Goal: Understand process/instructions: Learn about a topic

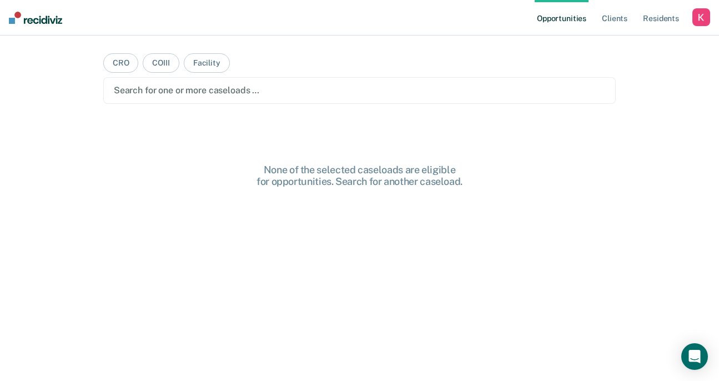
click at [696, 23] on div "button" at bounding box center [701, 17] width 18 height 18
click at [625, 43] on link "Profile" at bounding box center [655, 45] width 89 height 9
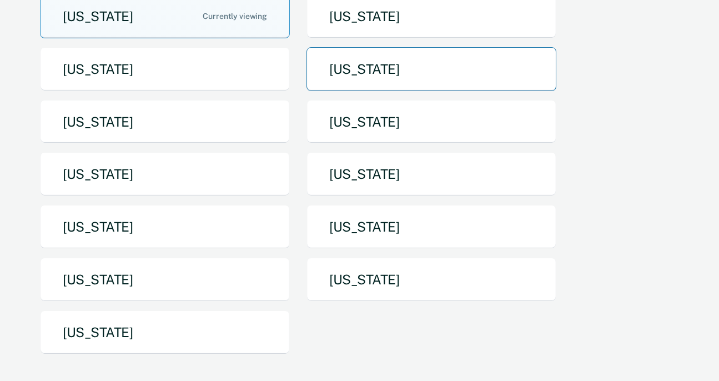
scroll to position [145, 0]
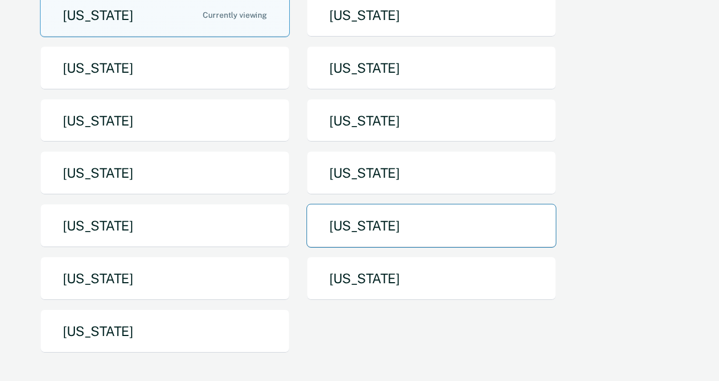
click at [426, 205] on button "[US_STATE]" at bounding box center [431, 226] width 250 height 44
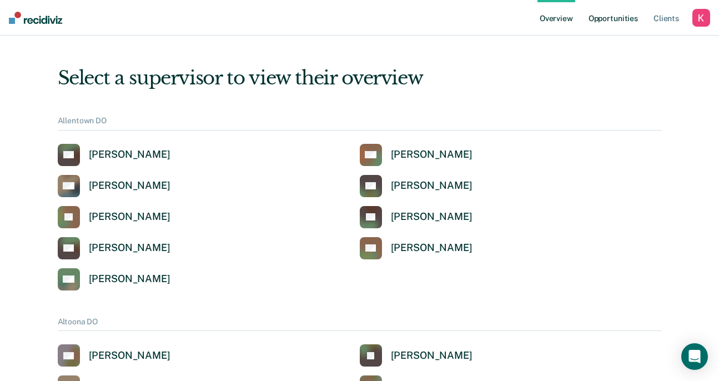
click at [597, 15] on link "Opportunities" at bounding box center [613, 18] width 54 height 36
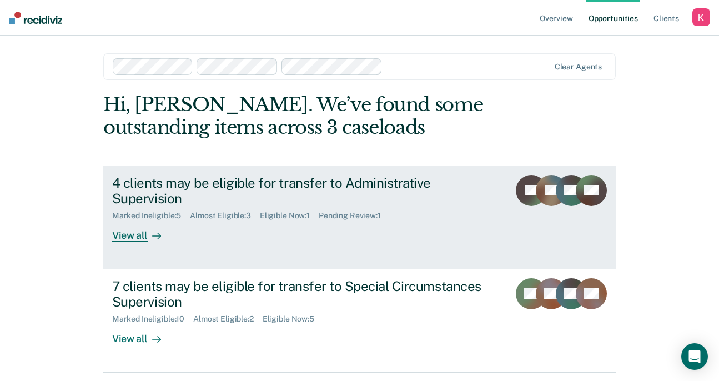
click at [371, 249] on link "4 clients may be eligible for transfer to Administrative Supervision Marked Ine…" at bounding box center [359, 217] width 512 height 104
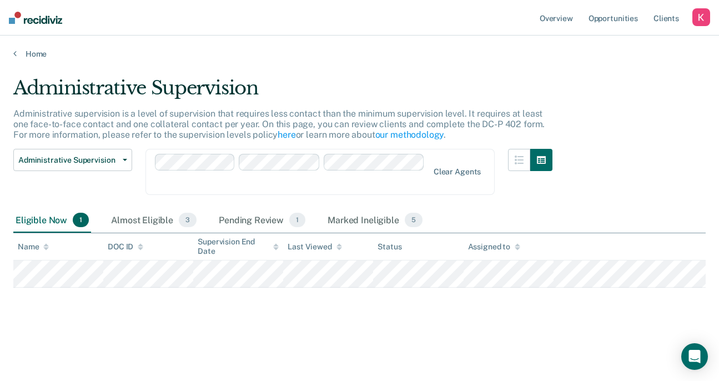
click at [698, 14] on div "button" at bounding box center [701, 17] width 18 height 18
click at [634, 59] on link "How it works" at bounding box center [655, 58] width 89 height 9
